Goal: Information Seeking & Learning: Learn about a topic

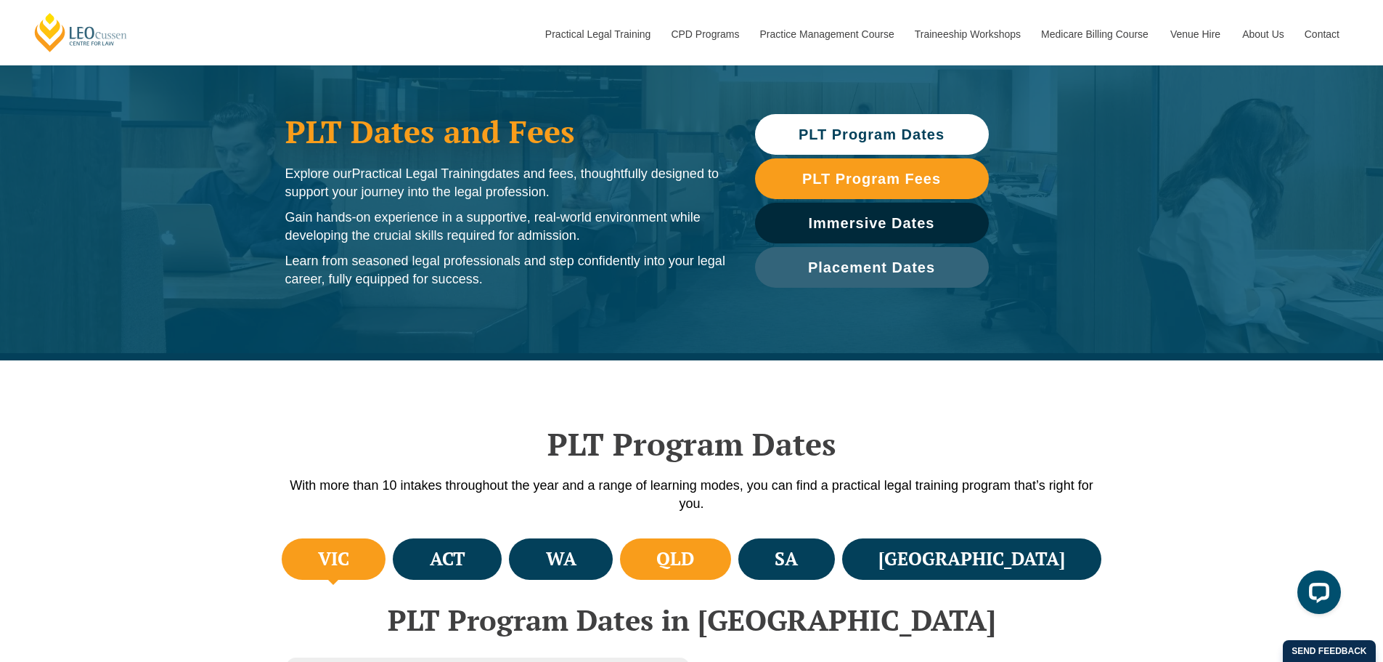
click at [694, 556] on h4 "QLD" at bounding box center [675, 559] width 38 height 24
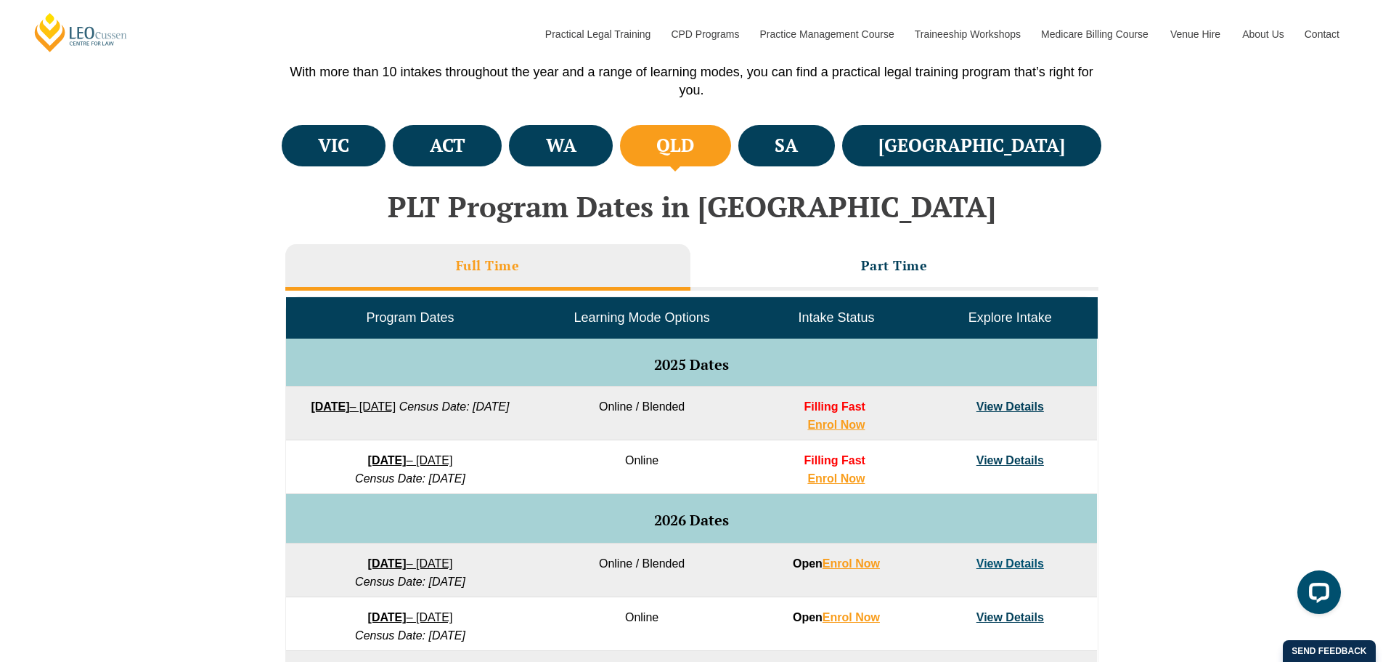
scroll to position [508, 0]
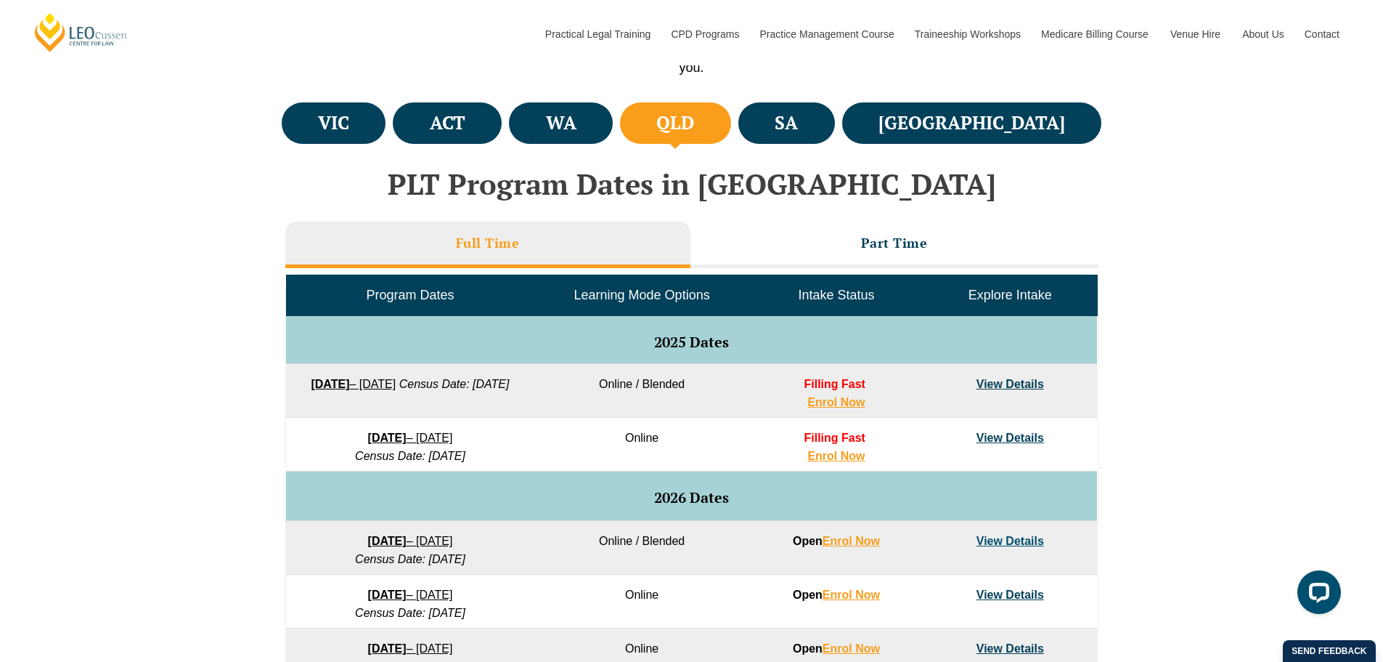
click at [1259, 319] on div "VIC ACT [GEOGRAPHIC_DATA] [GEOGRAPHIC_DATA] SA [GEOGRAPHIC_DATA] PLT Program Da…" at bounding box center [691, 529] width 1383 height 861
